Goal: Task Accomplishment & Management: Manage account settings

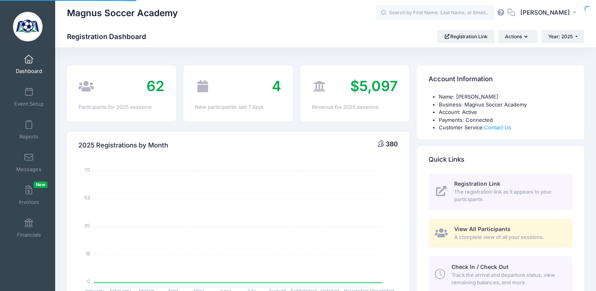
select select
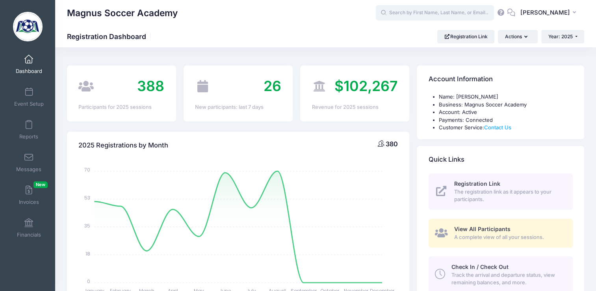
click at [472, 16] on input "text" at bounding box center [435, 13] width 118 height 16
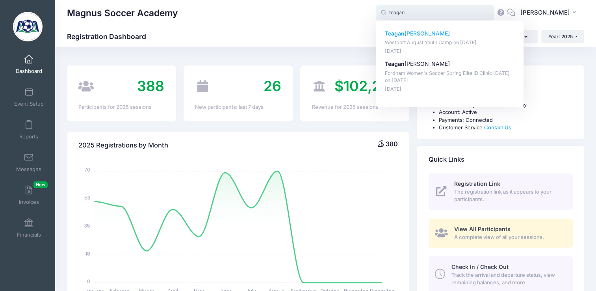
click at [442, 39] on div "Teagan Copelan Westport August Youth Camp on Aug-18, 2025 Aug-17, 2025" at bounding box center [450, 42] width 130 height 25
type input "Teagan Copelan (Westport August Youth Camp, Aug-18, 2025)"
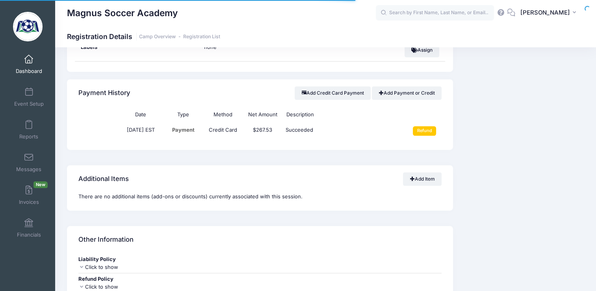
scroll to position [524, 0]
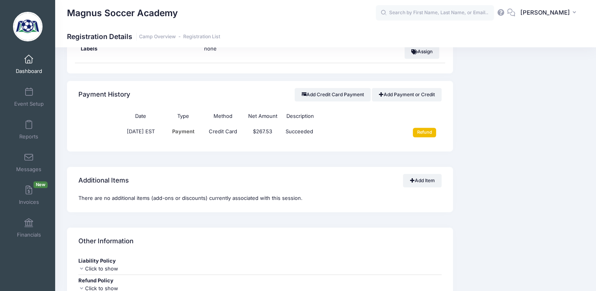
click at [433, 131] on input "Refund" at bounding box center [424, 132] width 23 height 9
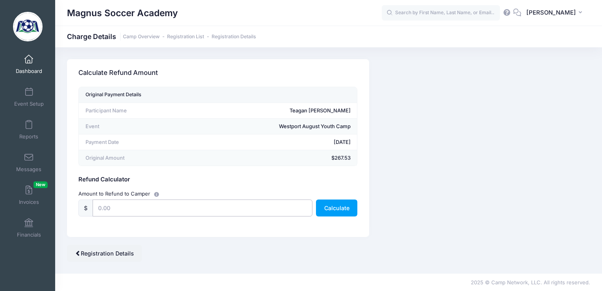
click at [123, 209] on input "text" at bounding box center [202, 207] width 219 height 17
type input "267.53"
click at [333, 206] on button "Calculate" at bounding box center [336, 207] width 41 height 17
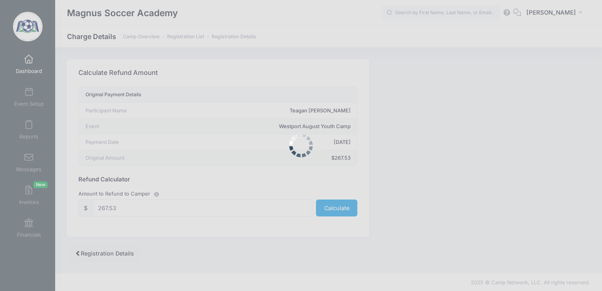
click at [333, 206] on div at bounding box center [301, 145] width 602 height 291
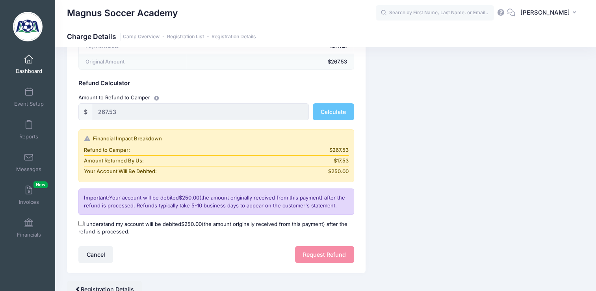
scroll to position [132, 0]
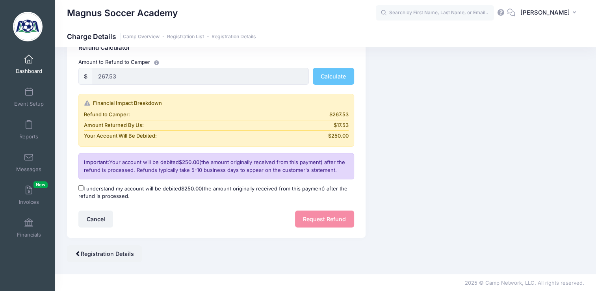
click at [81, 188] on input "I understand my account will be debited $250.00 (the amount originally received…" at bounding box center [80, 187] width 5 height 5
checkbox input "true"
click at [310, 215] on button "Request Refund" at bounding box center [324, 218] width 59 height 17
